Goal: Complete application form

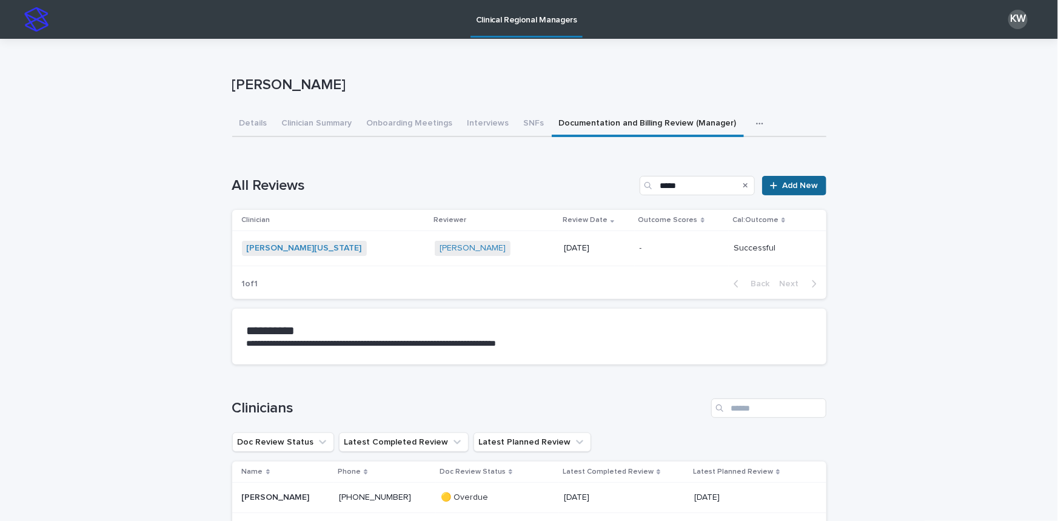
click at [797, 189] on link "Add New" at bounding box center [794, 185] width 64 height 19
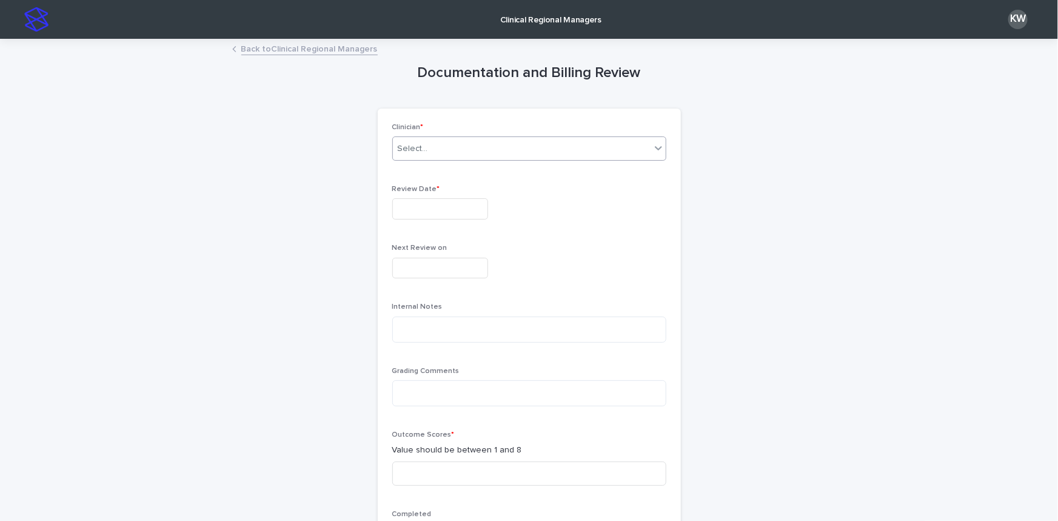
click at [483, 153] on div "Select..." at bounding box center [522, 149] width 258 height 20
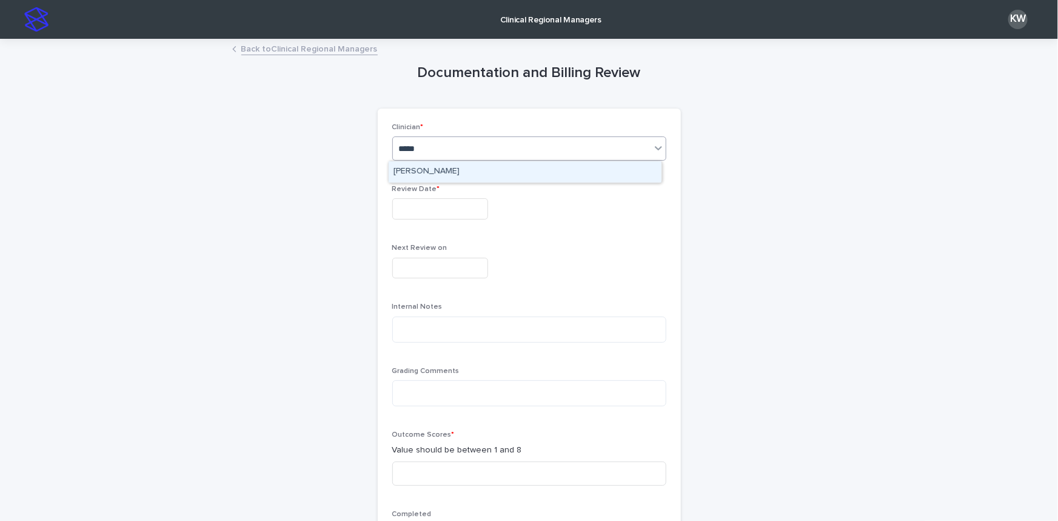
type input "******"
click at [427, 168] on div "[PERSON_NAME]" at bounding box center [525, 171] width 273 height 21
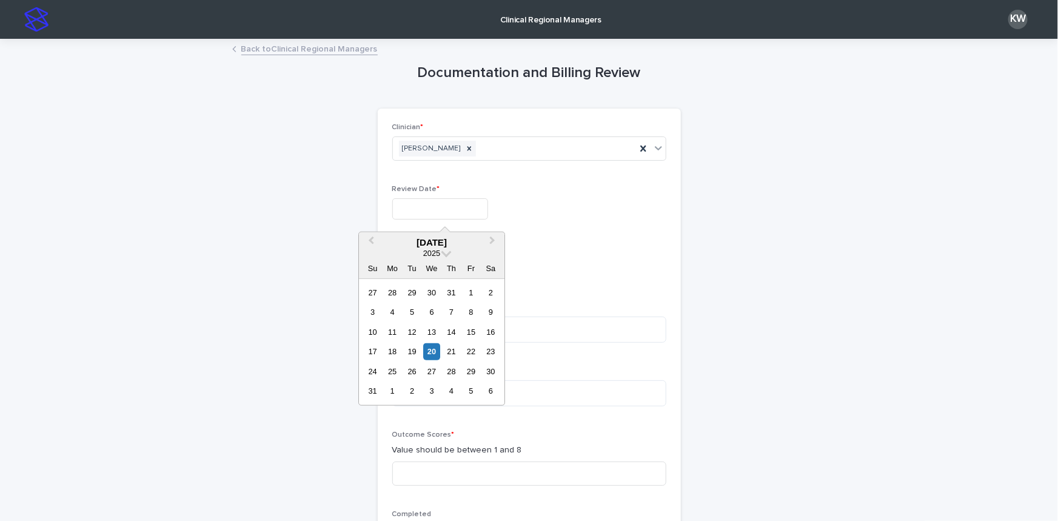
click at [418, 212] on input "text" at bounding box center [440, 208] width 96 height 21
click at [433, 347] on div "20" at bounding box center [432, 351] width 16 height 16
type input "**********"
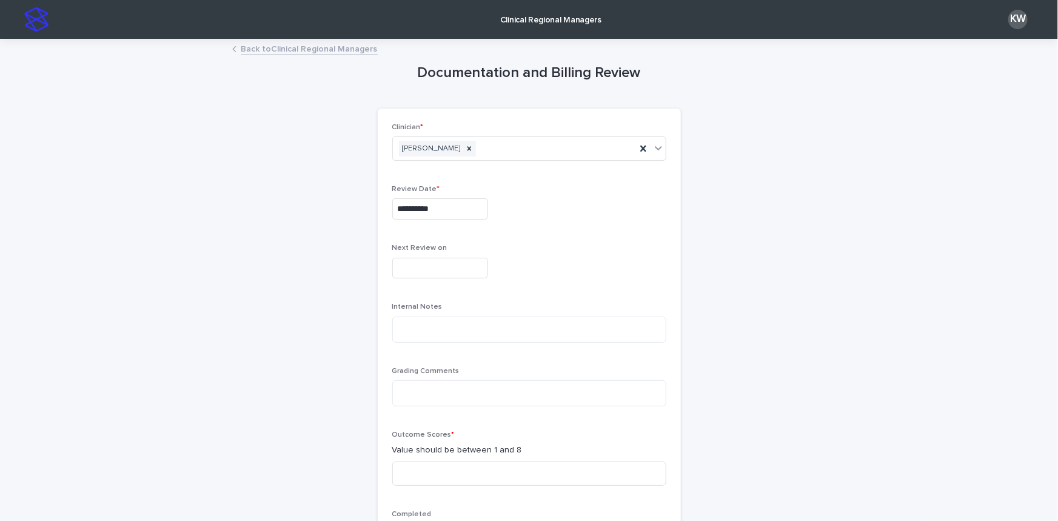
click at [430, 266] on input "text" at bounding box center [440, 268] width 96 height 21
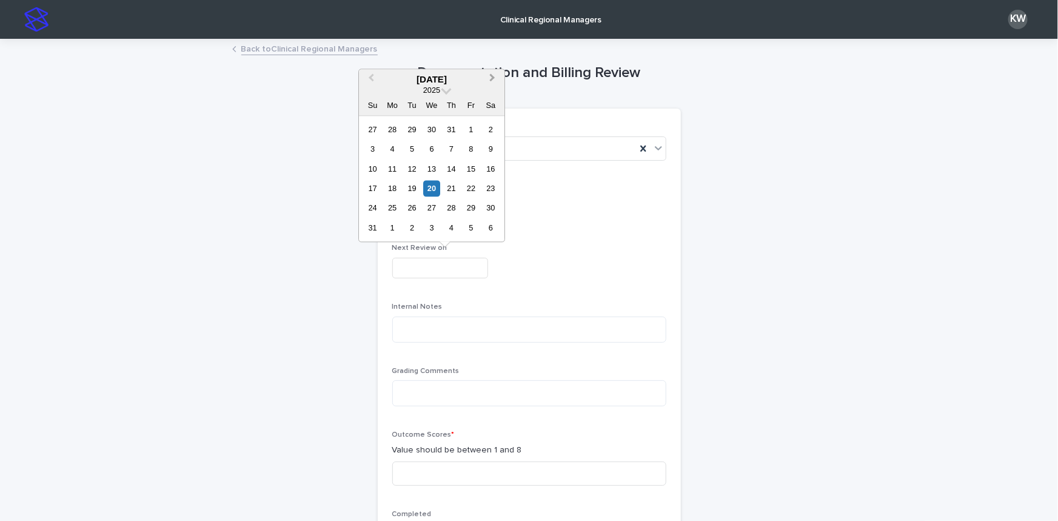
click at [492, 76] on span "Next Month" at bounding box center [492, 79] width 0 height 16
click at [453, 190] on div "20" at bounding box center [451, 188] width 16 height 16
type input "**********"
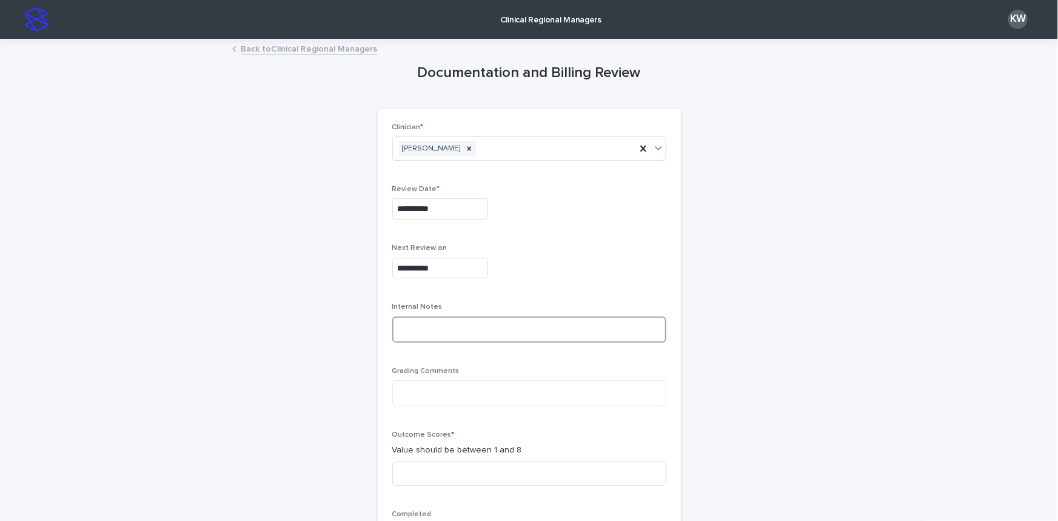
click at [435, 327] on textarea at bounding box center [529, 329] width 274 height 26
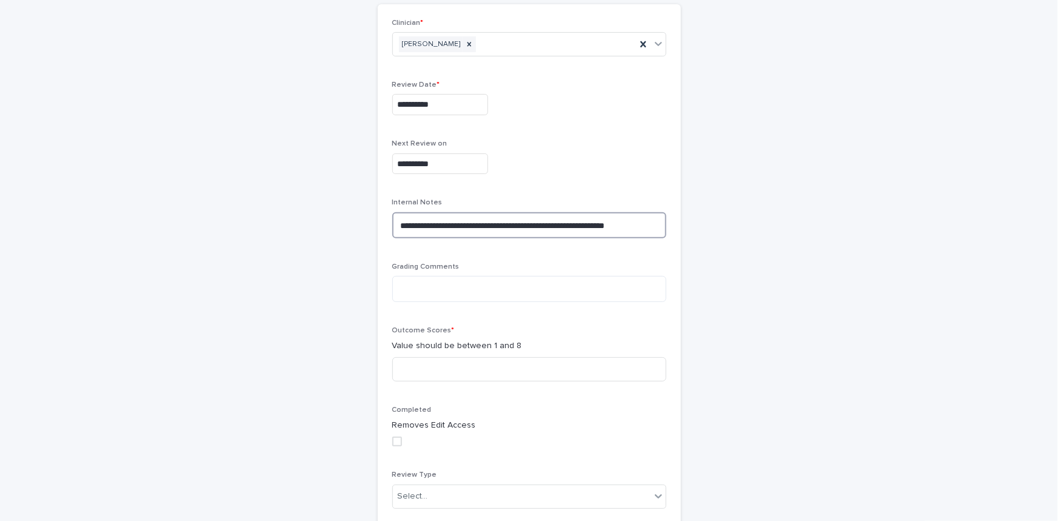
scroll to position [110, 0]
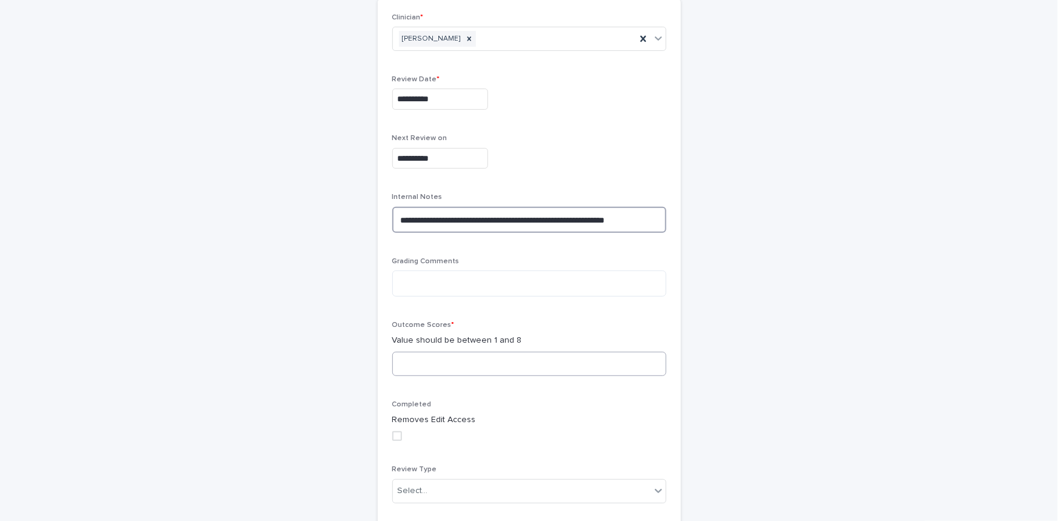
type textarea "**********"
click at [463, 365] on input at bounding box center [529, 364] width 274 height 24
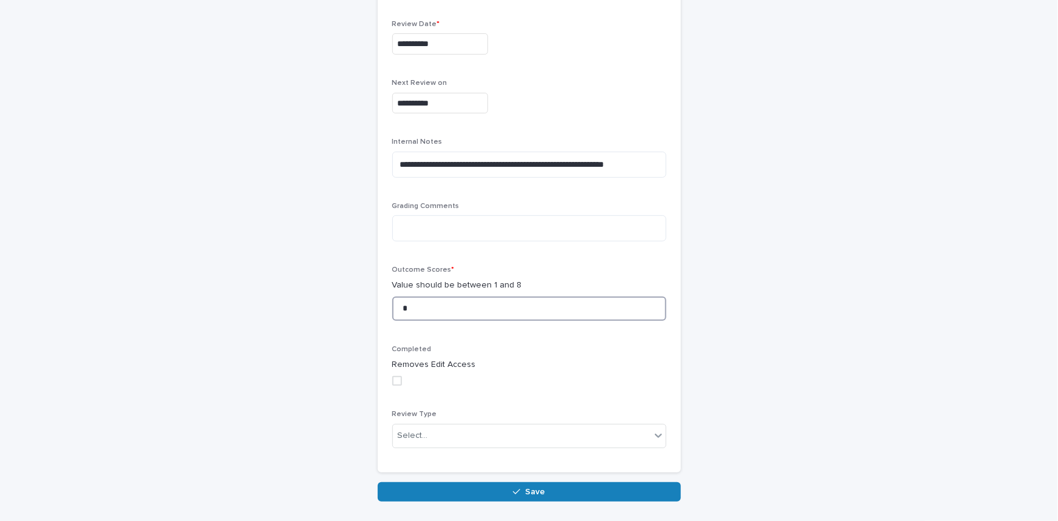
click at [392, 379] on span at bounding box center [397, 381] width 10 height 10
type input "*"
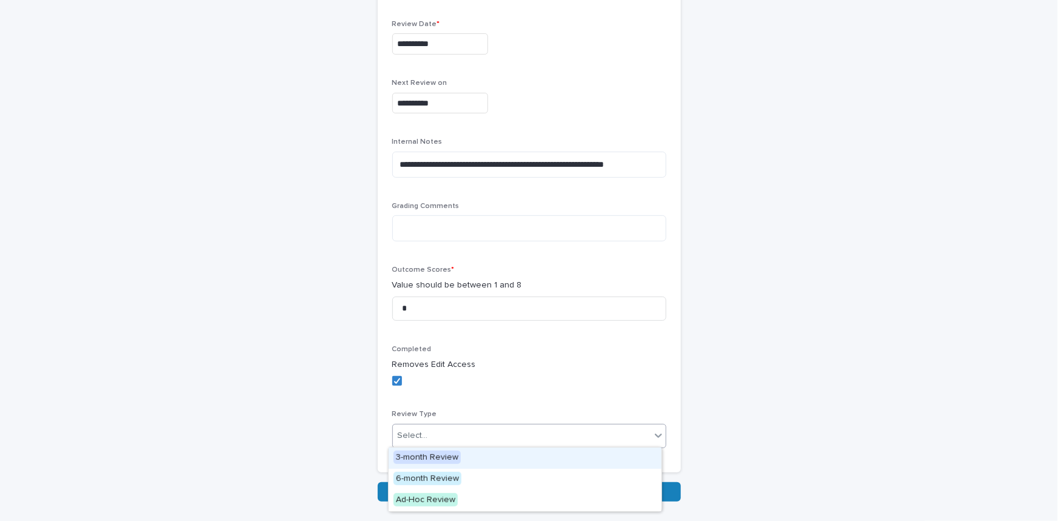
click at [467, 432] on div "Select..." at bounding box center [522, 436] width 258 height 20
click at [443, 455] on span "3-month Review" at bounding box center [426, 456] width 67 height 13
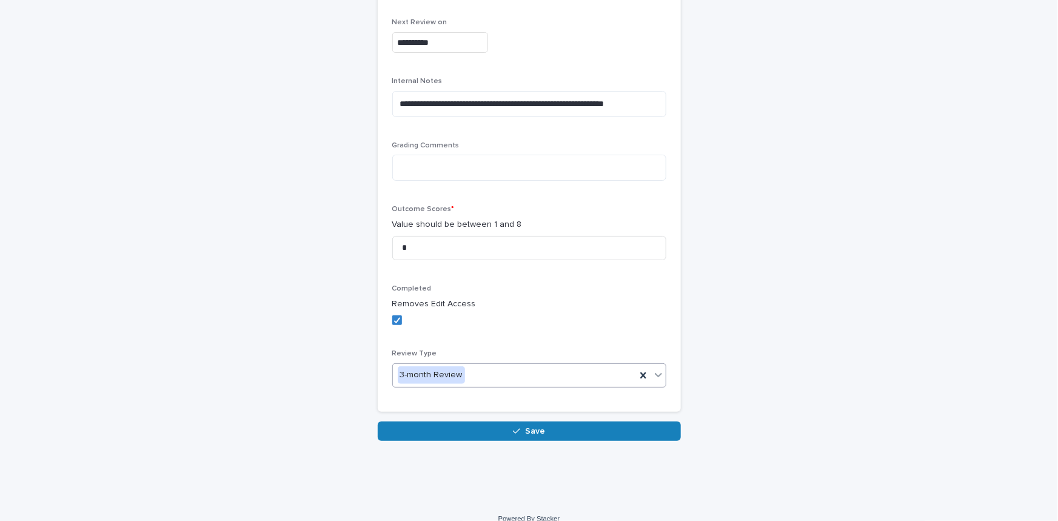
scroll to position [239, 0]
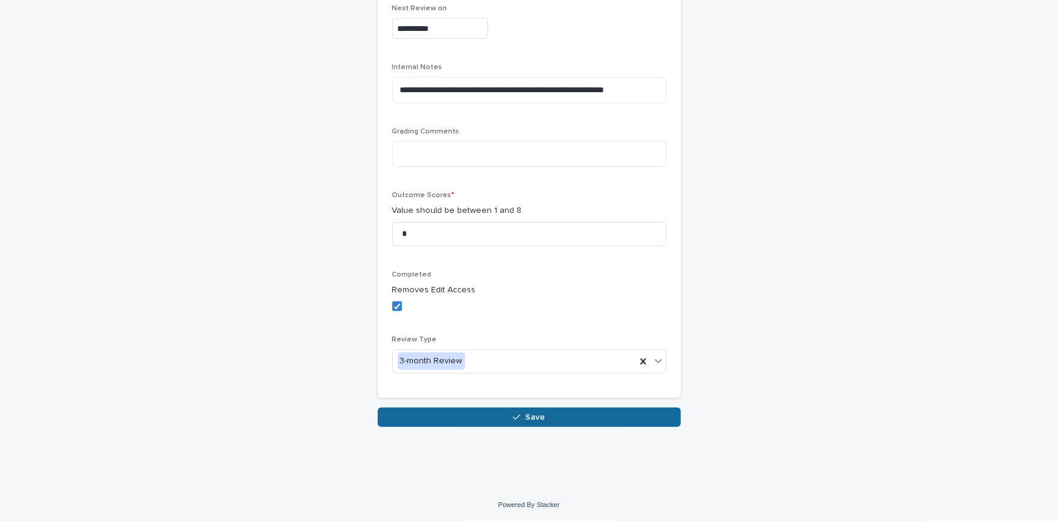
click at [547, 410] on button "Save" at bounding box center [529, 416] width 303 height 19
